Goal: Ask a question: Seek information or help from site administrators or community

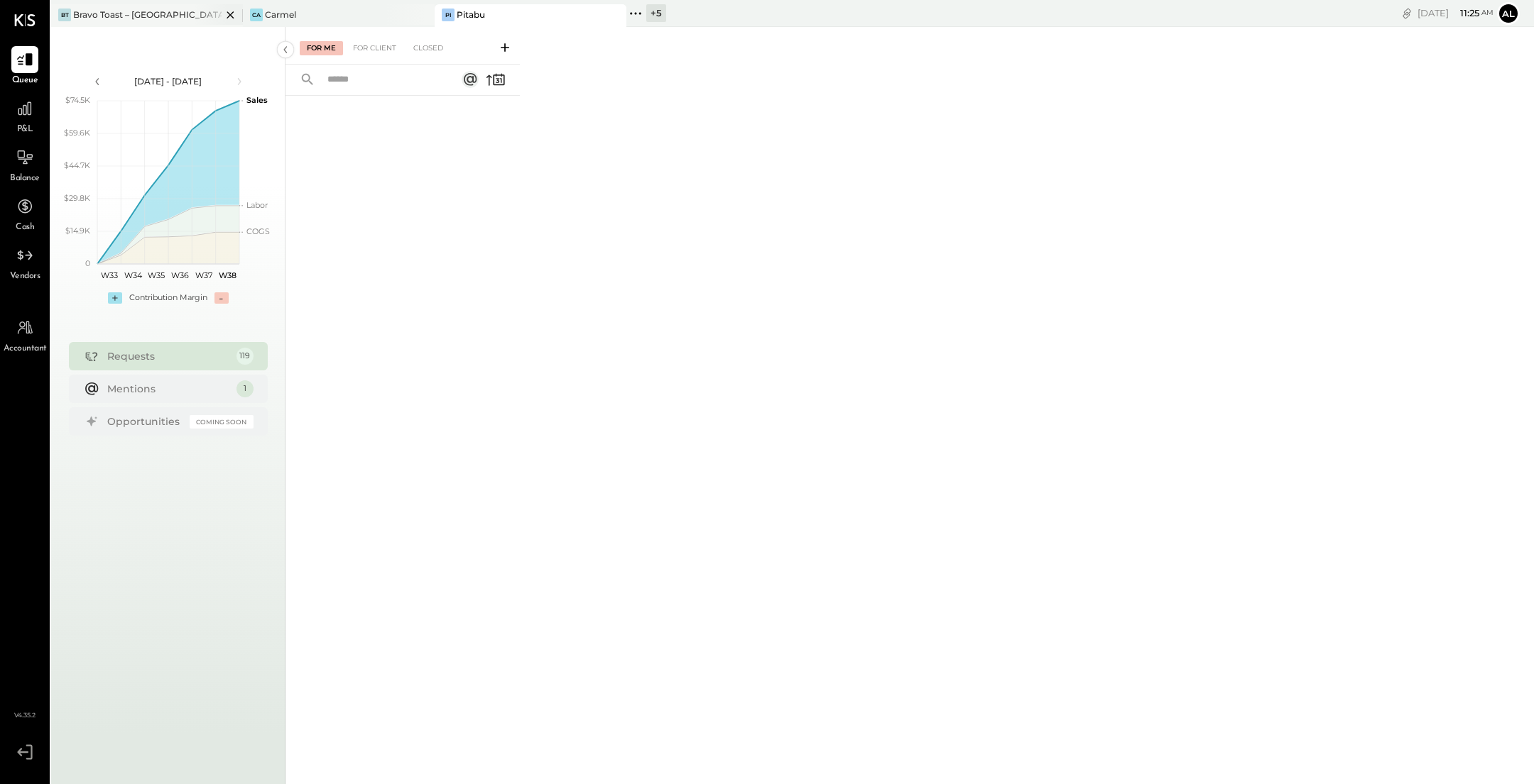
click at [161, 19] on div "Bravo Toast – [GEOGRAPHIC_DATA]" at bounding box center [147, 14] width 148 height 12
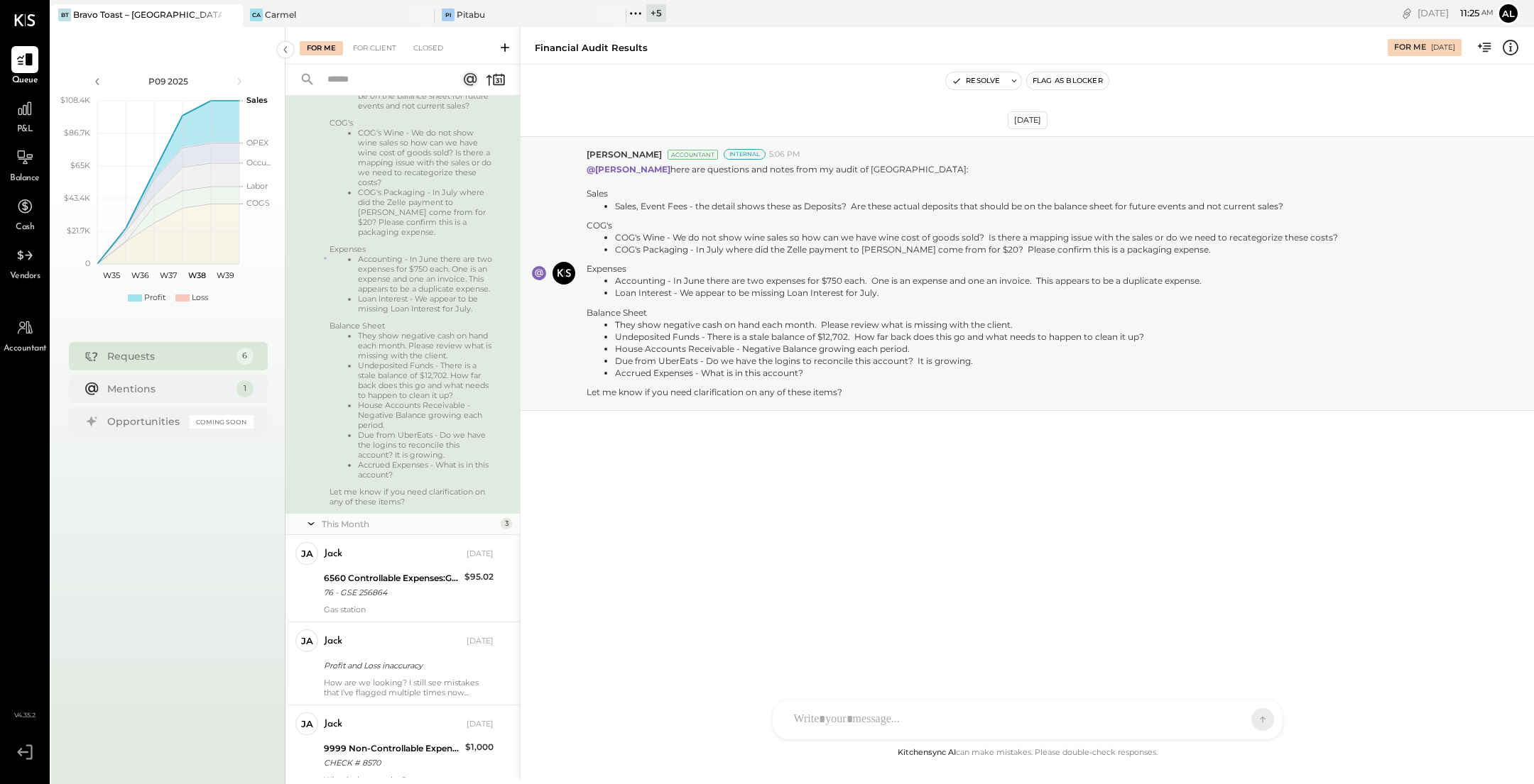
scroll to position [452, 0]
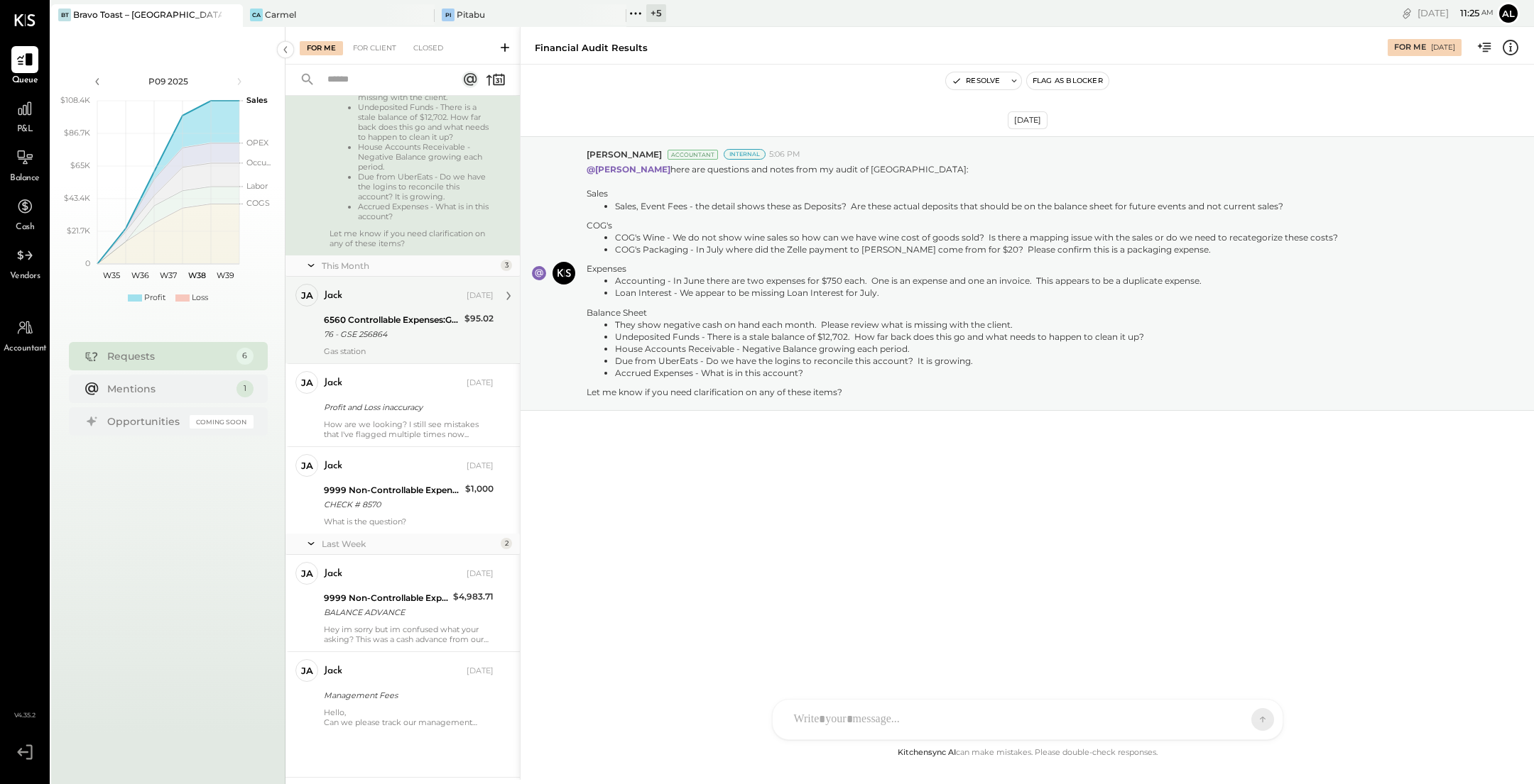
click at [416, 323] on div "6560 Controllable Expenses:General & Administrative Expenses:Bank Charges & Fees" at bounding box center [392, 320] width 136 height 14
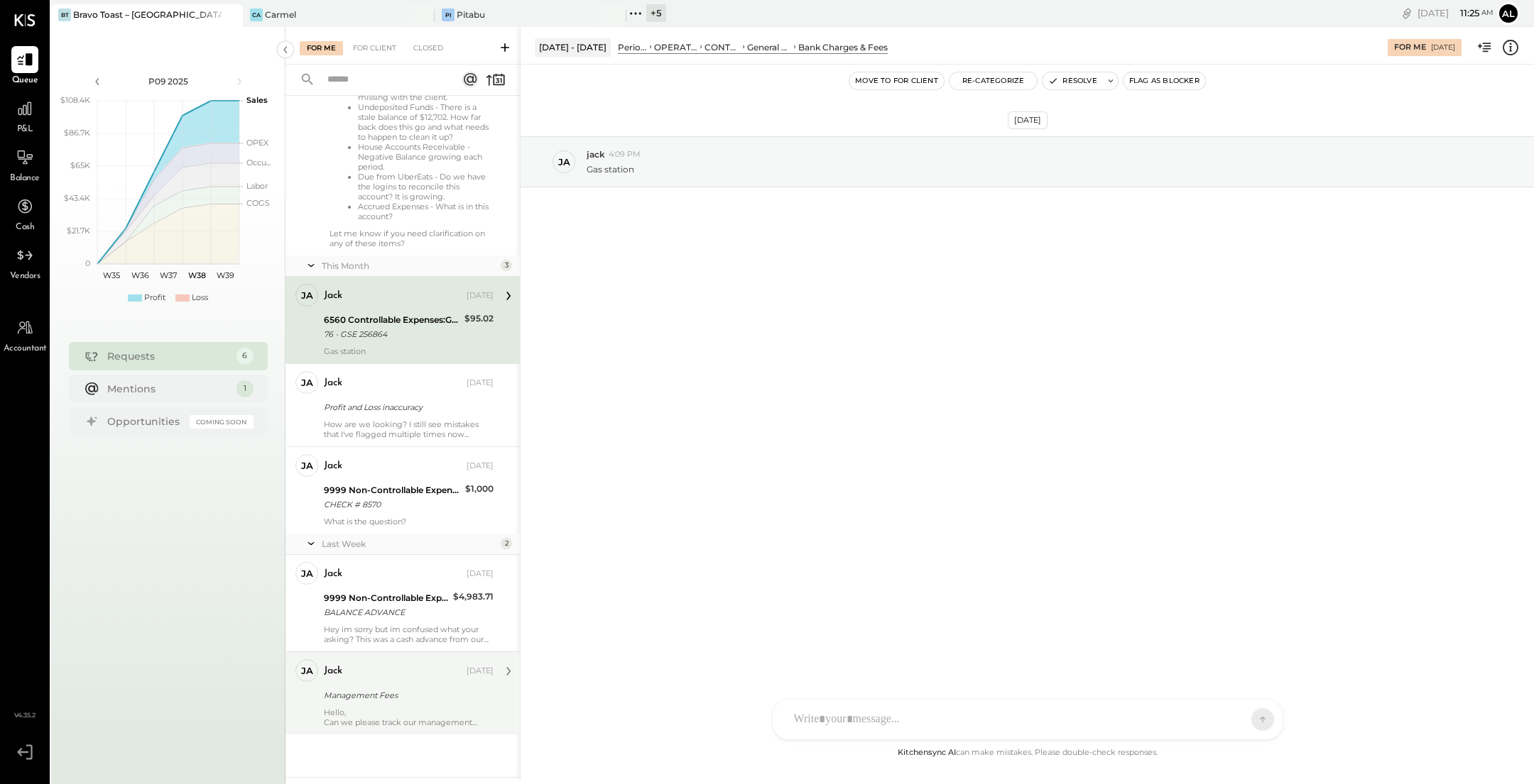
click at [409, 691] on div "Management Fees" at bounding box center [406, 695] width 166 height 14
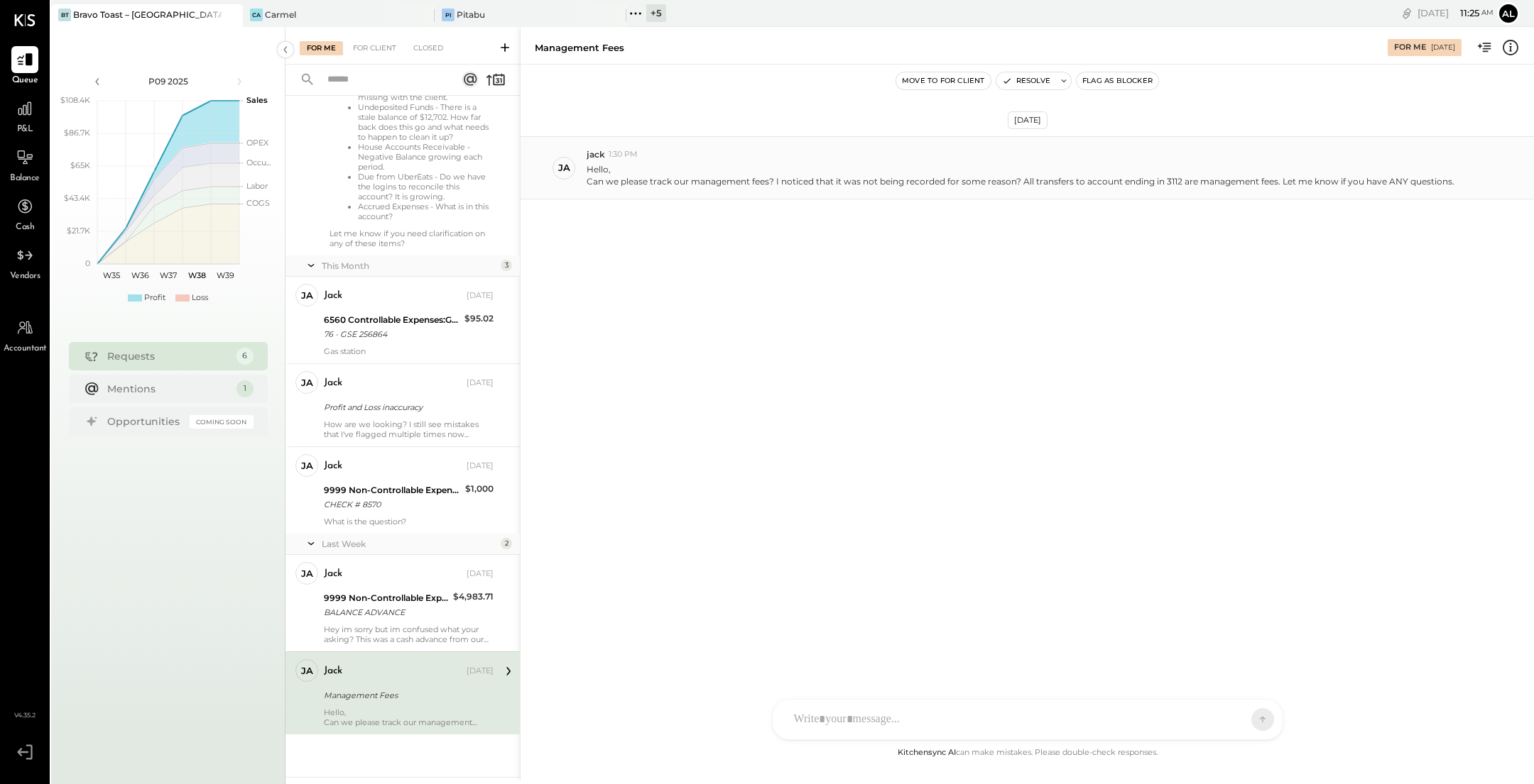
drag, startPoint x: 1458, startPoint y: 180, endPoint x: 590, endPoint y: 173, distance: 868.0
click at [590, 173] on div "Hello, Can we please track our management fees? I noticed that it was not being…" at bounding box center [1055, 174] width 936 height 27
copy p "Hello, Can we please track our management fees? I noticed that it was not being…"
copy div "jack 1:30 PM Hello, Can we please track our management fees? I noticed that it …"
